Goal: Find specific page/section: Find specific page/section

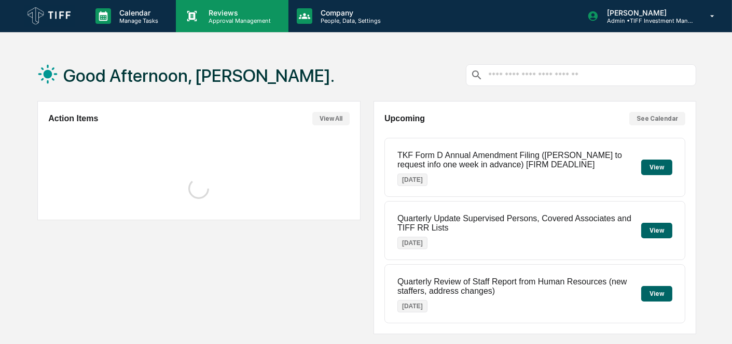
click at [226, 6] on div "Reviews Approval Management" at bounding box center [232, 16] width 112 height 32
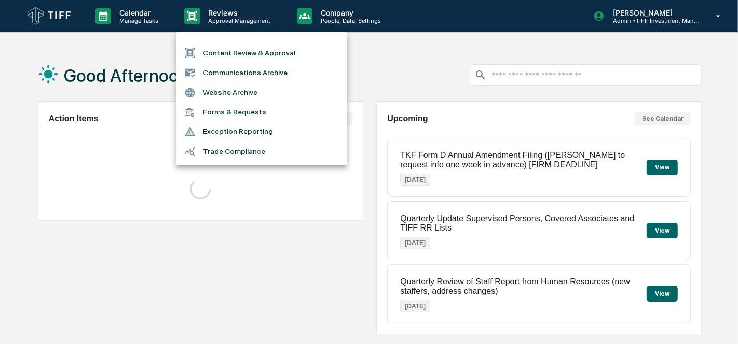
click at [264, 79] on li "Communications Archive" at bounding box center [261, 73] width 171 height 20
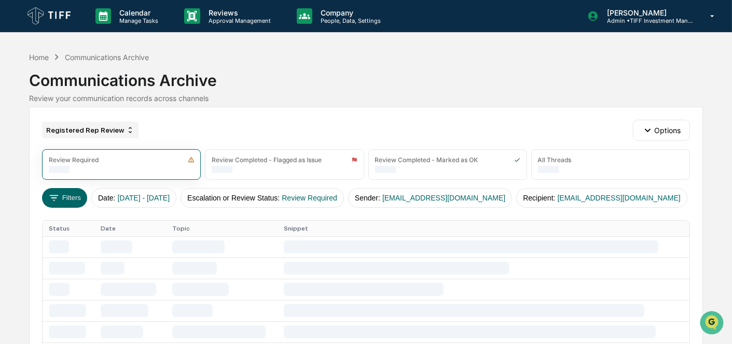
click at [90, 130] on div "Registered Rep Review" at bounding box center [90, 130] width 96 height 17
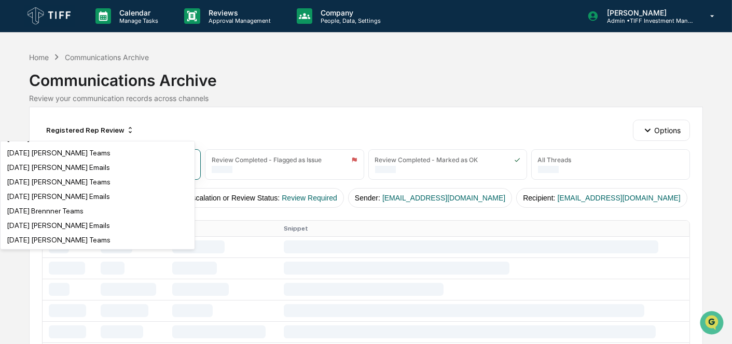
scroll to position [1902, 0]
click at [62, 126] on div "[DATE] AI Search" at bounding box center [34, 122] width 55 height 8
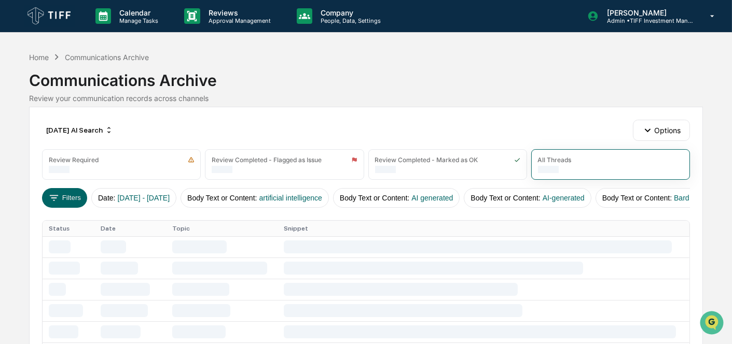
scroll to position [115, 0]
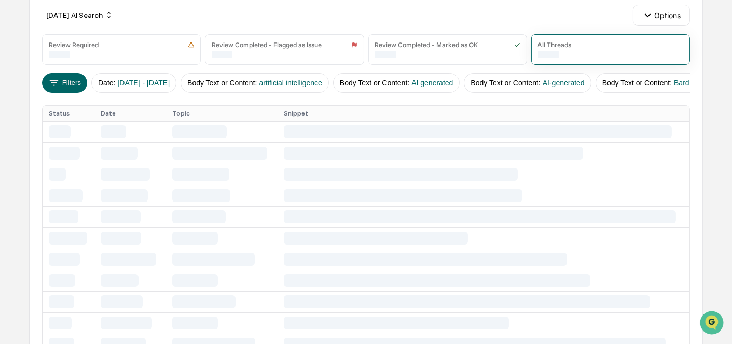
click at [104, 5] on div "[DATE] AI Search Options" at bounding box center [365, 15] width 647 height 21
click at [104, 8] on div "[DATE] AI Search" at bounding box center [79, 15] width 75 height 17
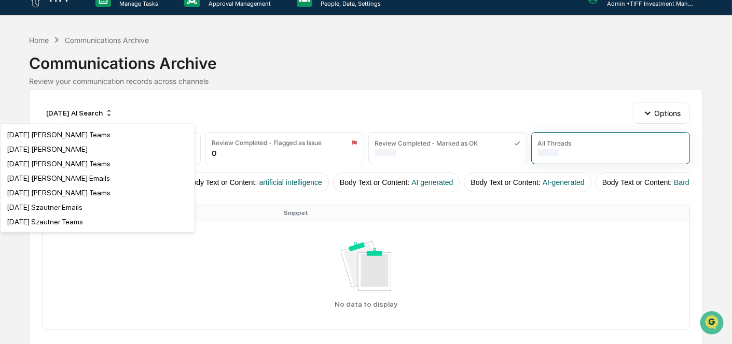
scroll to position [2174, 0]
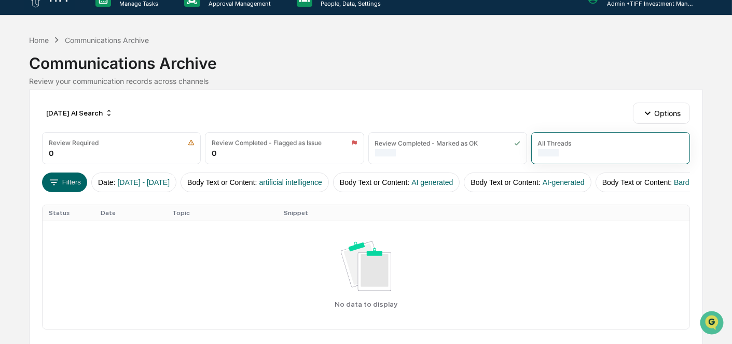
click at [311, 52] on div "Communications Archive" at bounding box center [365, 59] width 673 height 27
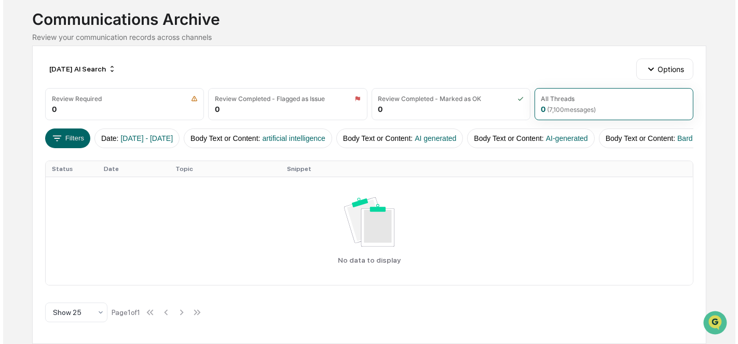
scroll to position [66, 0]
click at [75, 129] on button "Filters" at bounding box center [64, 139] width 45 height 20
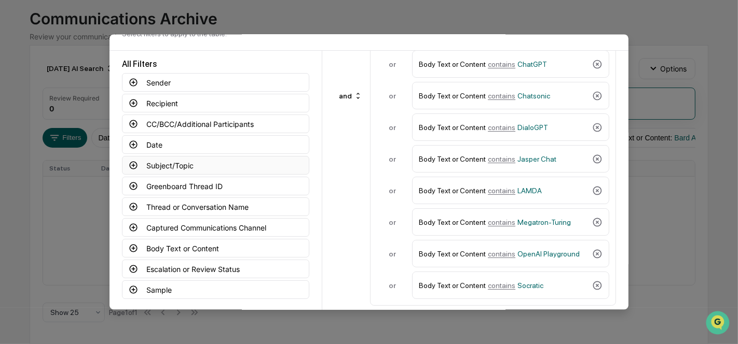
scroll to position [86, 0]
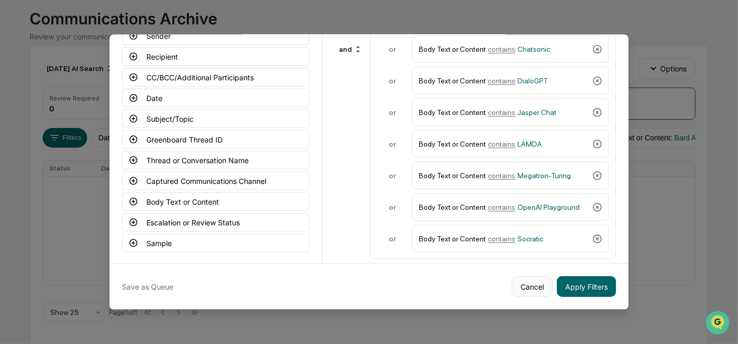
click at [529, 286] on button "Cancel" at bounding box center [532, 287] width 41 height 21
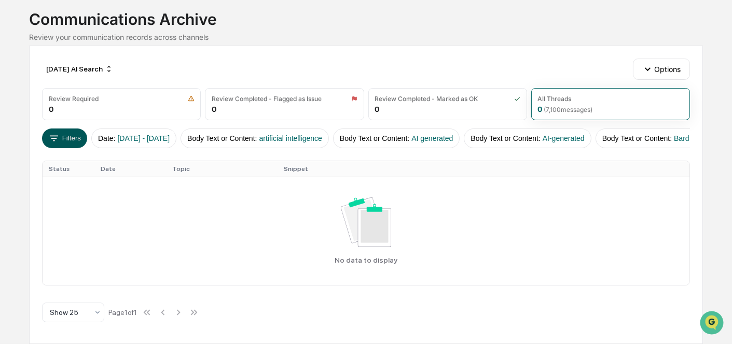
click at [60, 130] on button "Filters" at bounding box center [64, 139] width 45 height 20
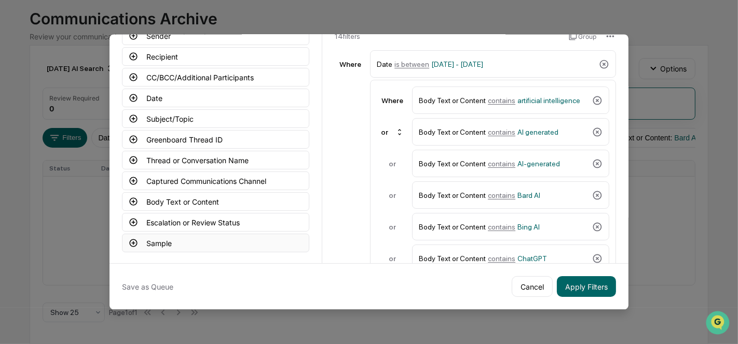
click at [168, 241] on button "Sample" at bounding box center [215, 243] width 187 height 19
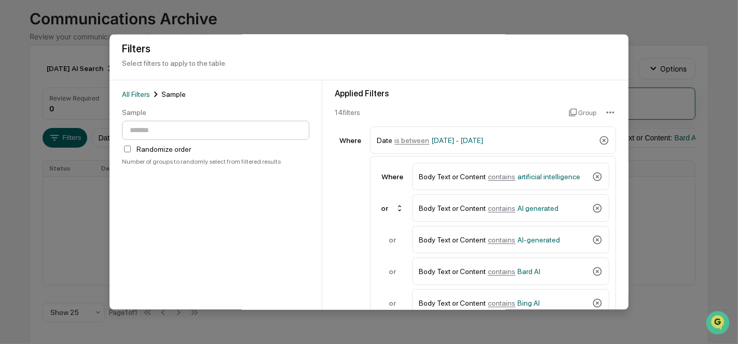
scroll to position [0, 0]
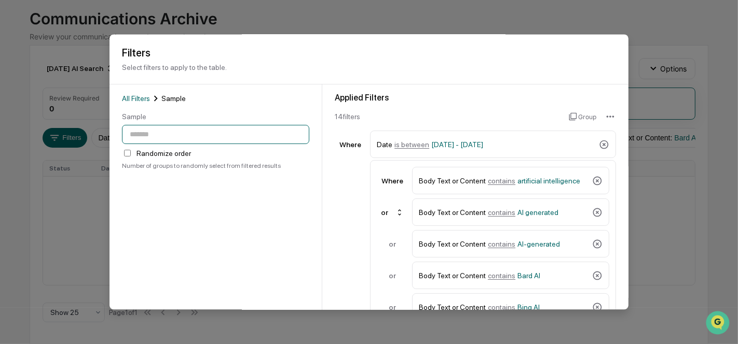
click at [171, 145] on input "number" at bounding box center [215, 135] width 187 height 19
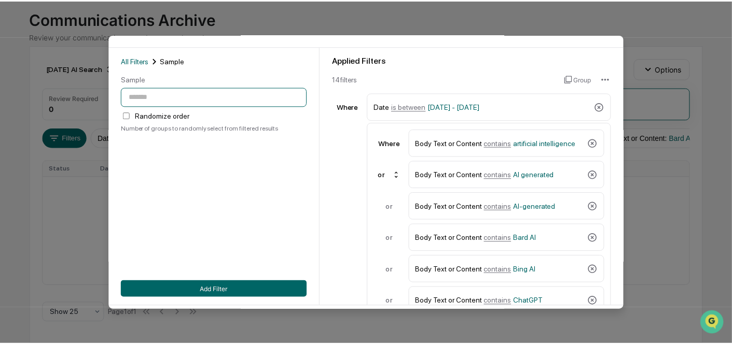
scroll to position [86, 0]
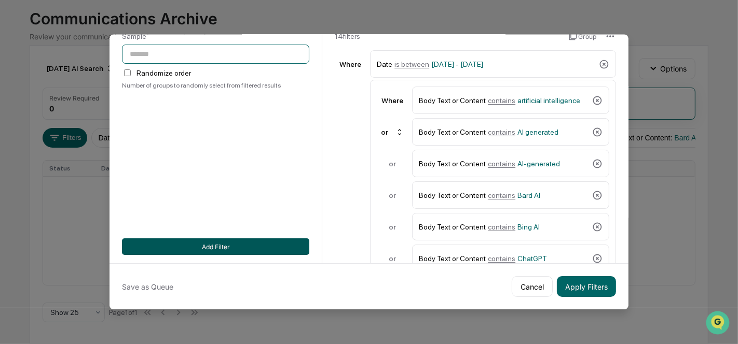
type input "***"
click at [209, 239] on button "Add Filter" at bounding box center [215, 247] width 187 height 17
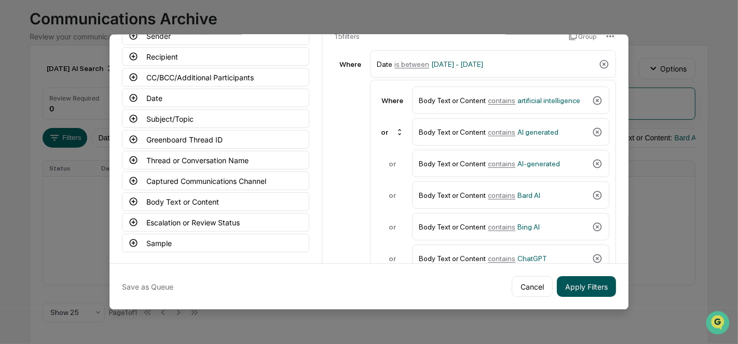
click at [572, 277] on button "Apply Filters" at bounding box center [586, 287] width 59 height 21
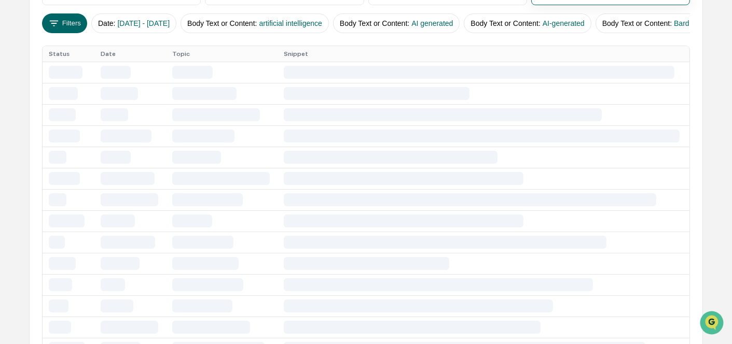
scroll to position [66, 0]
